Goal: Task Accomplishment & Management: Manage account settings

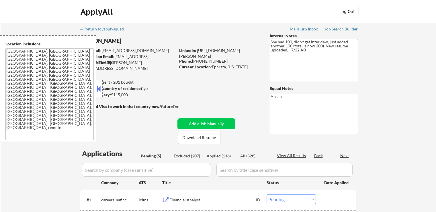
select select ""pending""
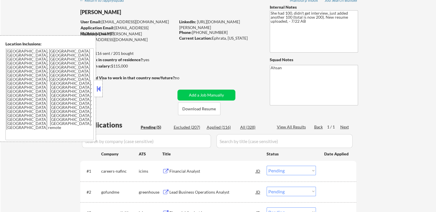
scroll to position [86, 0]
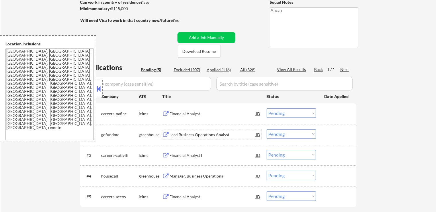
click at [174, 133] on div "Lead Business Operations Analyst" at bounding box center [212, 135] width 87 height 6
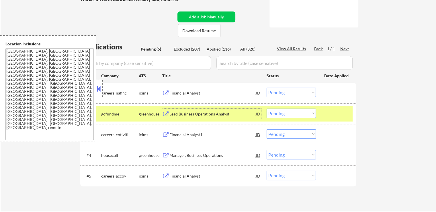
scroll to position [143, 0]
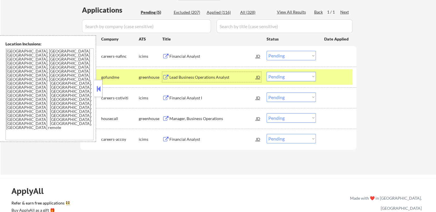
drag, startPoint x: 290, startPoint y: 75, endPoint x: 290, endPoint y: 78, distance: 2.9
click at [290, 75] on select "Choose an option... Pending Applied Excluded (Questions) Excluded (Expired) Exc…" at bounding box center [291, 76] width 49 height 9
click at [267, 72] on select "Choose an option... Pending Applied Excluded (Questions) Excluded (Expired) Exc…" at bounding box center [291, 76] width 49 height 9
select select ""pending""
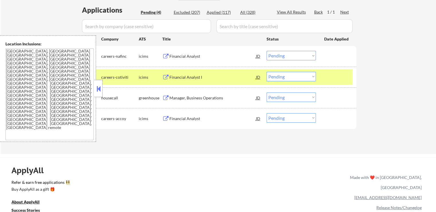
click at [181, 118] on div "Financial Analyst" at bounding box center [212, 119] width 87 height 6
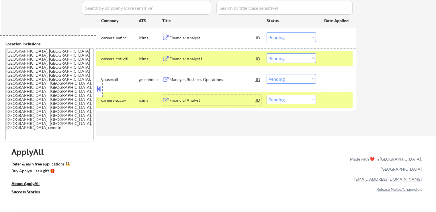
scroll to position [172, 0]
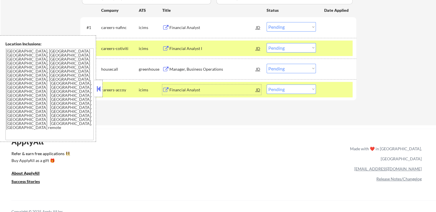
click at [297, 86] on select "Choose an option... Pending Applied Excluded (Questions) Excluded (Expired) Exc…" at bounding box center [291, 88] width 49 height 9
select select ""excluded__salary_""
click at [267, 84] on select "Choose an option... Pending Applied Excluded (Questions) Excluded (Expired) Exc…" at bounding box center [291, 88] width 49 height 9
click at [186, 69] on div "Manager, Business Operations" at bounding box center [212, 69] width 87 height 6
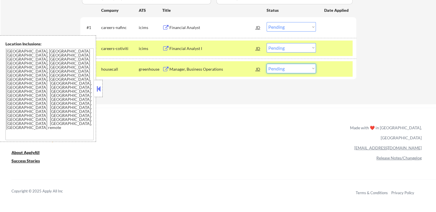
click at [285, 66] on select "Choose an option... Pending Applied Excluded (Questions) Excluded (Expired) Exc…" at bounding box center [291, 68] width 49 height 9
select select ""applied""
click at [267, 64] on select "Choose an option... Pending Applied Excluded (Questions) Excluded (Expired) Exc…" at bounding box center [291, 68] width 49 height 9
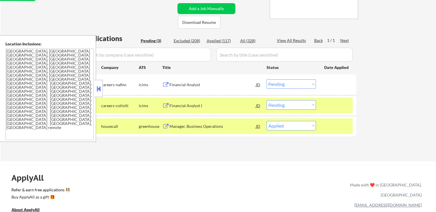
scroll to position [115, 0]
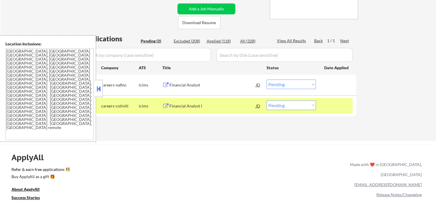
click at [184, 106] on div "Financial Analyst I" at bounding box center [212, 106] width 87 height 6
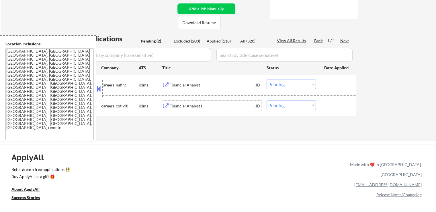
click at [184, 82] on div "Financial Analyst" at bounding box center [212, 85] width 87 height 6
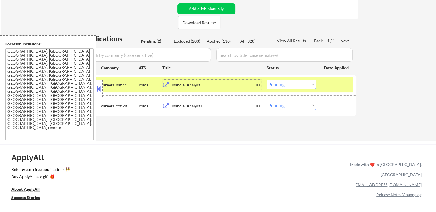
drag, startPoint x: 297, startPoint y: 102, endPoint x: 300, endPoint y: 108, distance: 6.5
click at [297, 102] on select "Choose an option... Pending Applied Excluded (Questions) Excluded (Expired) Exc…" at bounding box center [291, 104] width 49 height 9
select select ""excluded__salary_""
click at [267, 100] on select "Choose an option... Pending Applied Excluded (Questions) Excluded (Expired) Exc…" at bounding box center [291, 104] width 49 height 9
click at [284, 77] on div "#1 careers-nafinc icims Financial Analyst JD Choose an option... Pending Applie…" at bounding box center [217, 84] width 271 height 15
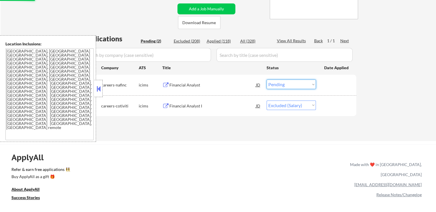
click at [288, 83] on select "Choose an option... Pending Applied Excluded (Questions) Excluded (Expired) Exc…" at bounding box center [291, 83] width 49 height 9
select select ""excluded__other_""
click at [267, 79] on select "Choose an option... Pending Applied Excluded (Questions) Excluded (Expired) Exc…" at bounding box center [291, 83] width 49 height 9
click at [256, 127] on div "Applications Pending (2) Excluded (208) Applied (118) All (328) View All Result…" at bounding box center [218, 82] width 276 height 96
